Goal: Information Seeking & Learning: Learn about a topic

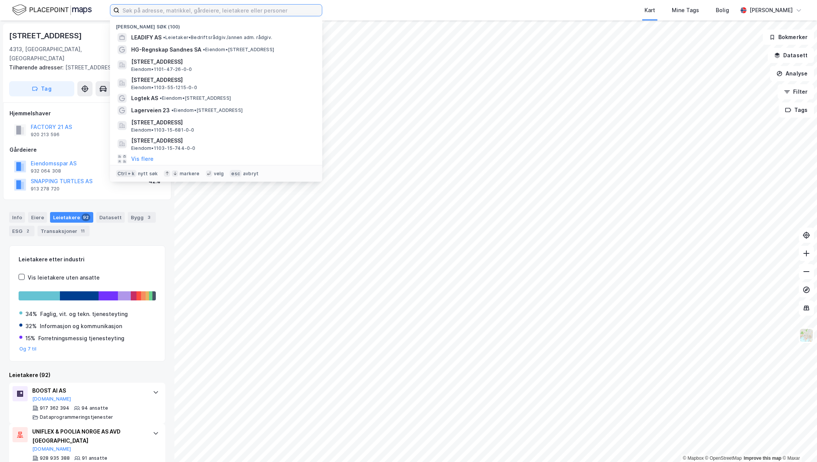
click at [149, 10] on input at bounding box center [220, 10] width 203 height 11
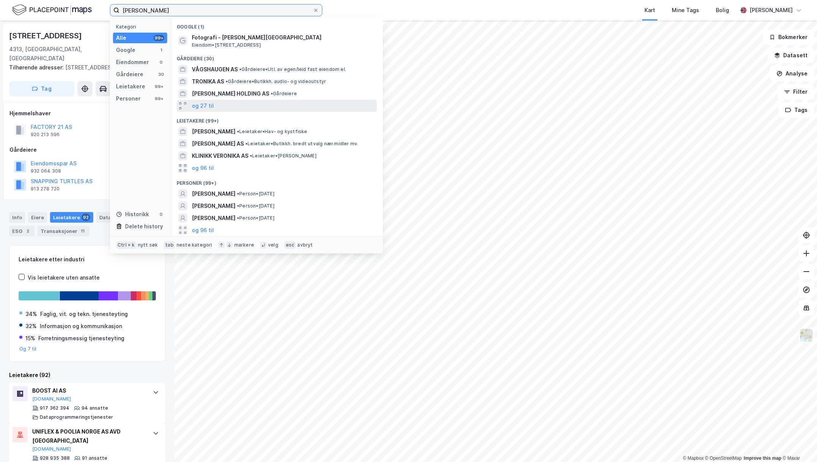
type input "[PERSON_NAME]"
click at [228, 106] on div "og 27 til" at bounding box center [277, 106] width 200 height 12
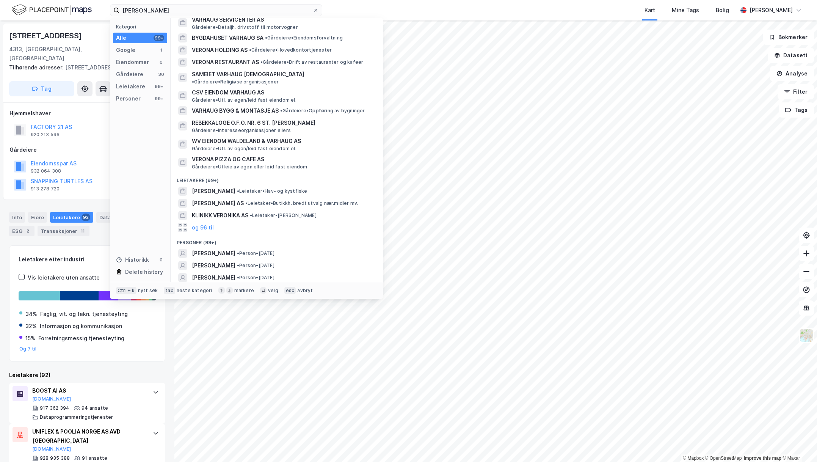
scroll to position [312, 0]
click at [275, 248] on span "• Person • [DATE]" at bounding box center [256, 251] width 38 height 6
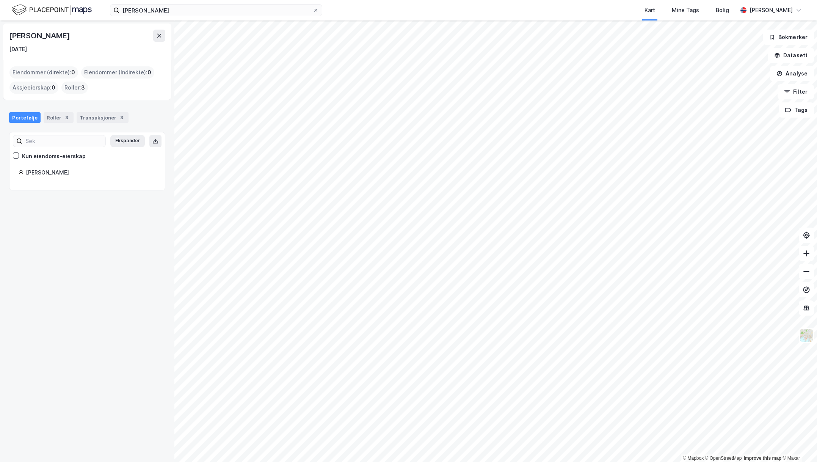
click at [76, 89] on div "Roller : 3" at bounding box center [74, 88] width 27 height 12
click at [86, 86] on div "Roller : 3" at bounding box center [74, 88] width 27 height 12
click at [54, 116] on div "Roller 3" at bounding box center [59, 117] width 30 height 11
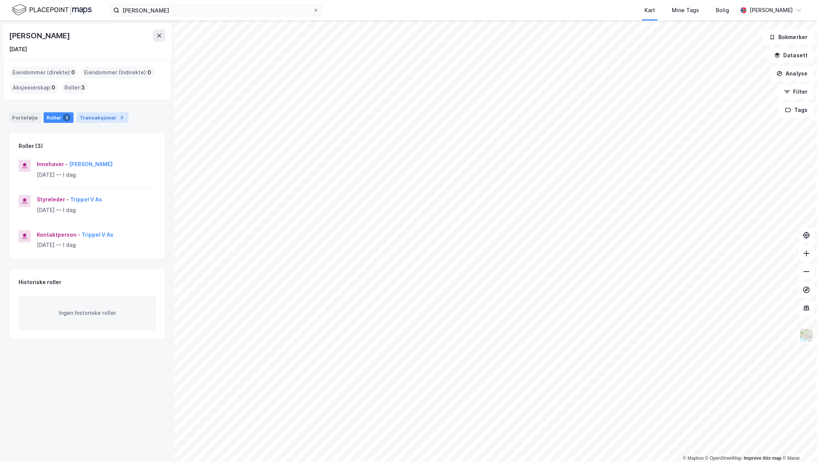
click at [118, 119] on div "3" at bounding box center [122, 118] width 8 height 8
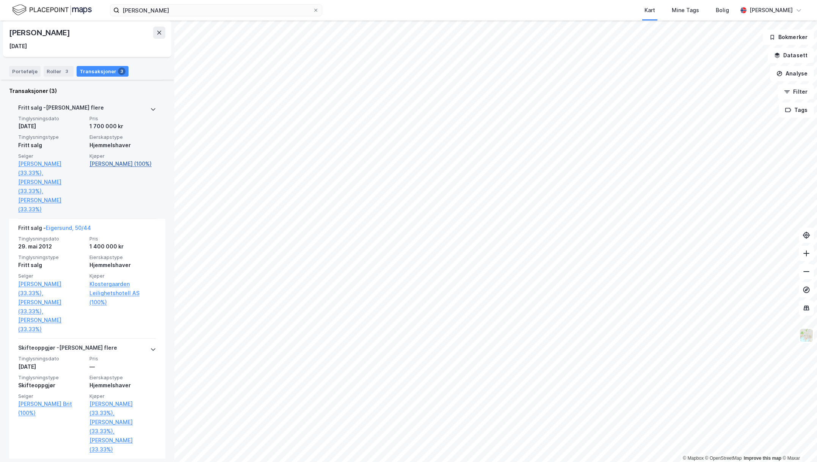
scroll to position [160, 0]
